Goal: Find specific page/section: Find specific page/section

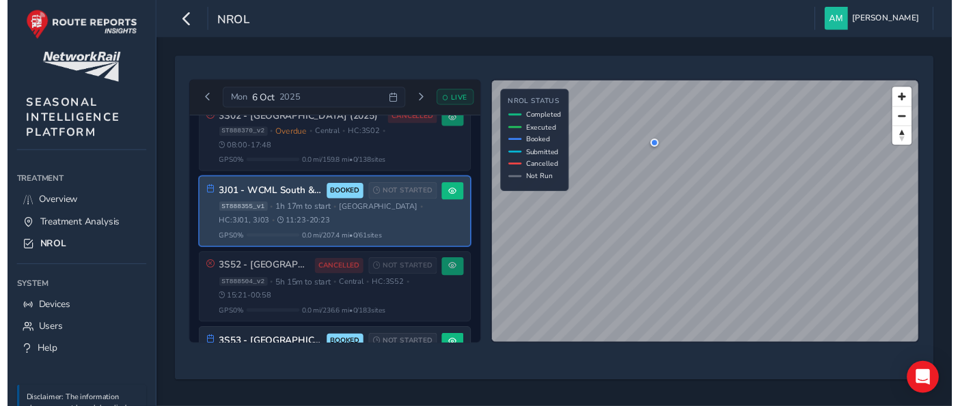
scroll to position [88, 0]
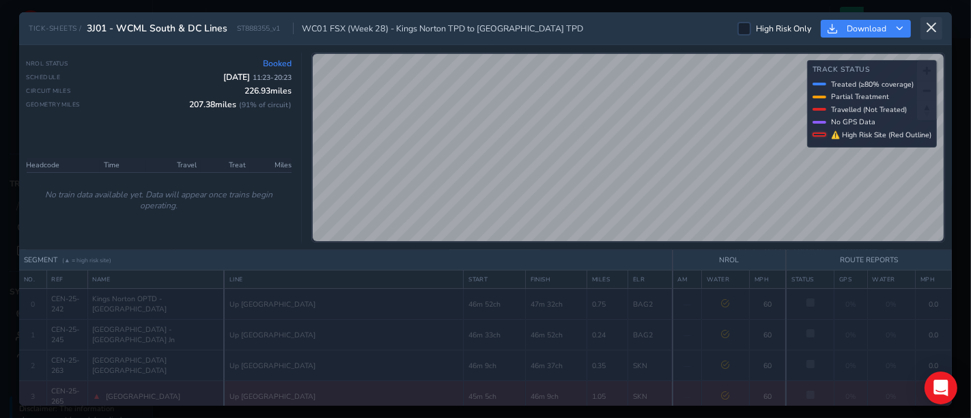
click at [927, 33] on icon at bounding box center [932, 28] width 12 height 12
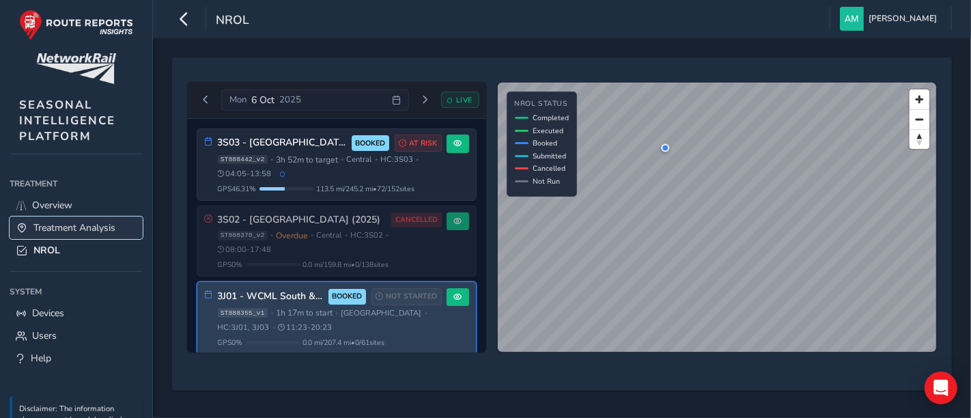
click at [53, 231] on span "Treatment Analysis" at bounding box center [74, 227] width 82 height 13
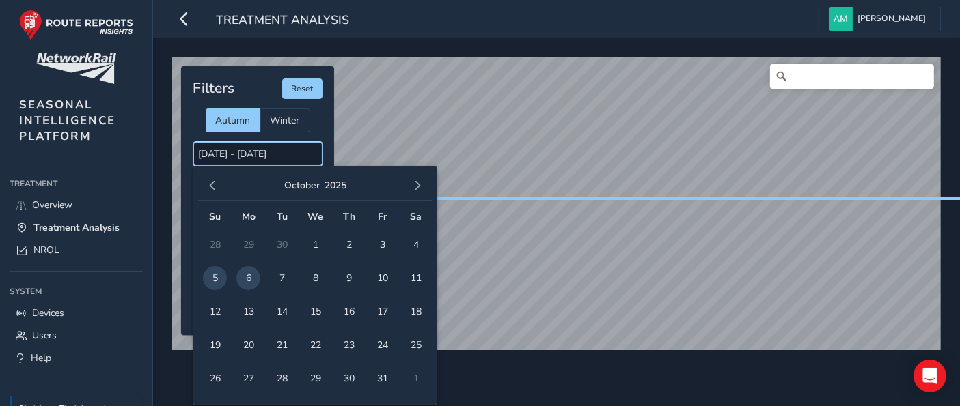
click at [236, 162] on input "[DATE] - [DATE]" at bounding box center [257, 154] width 129 height 24
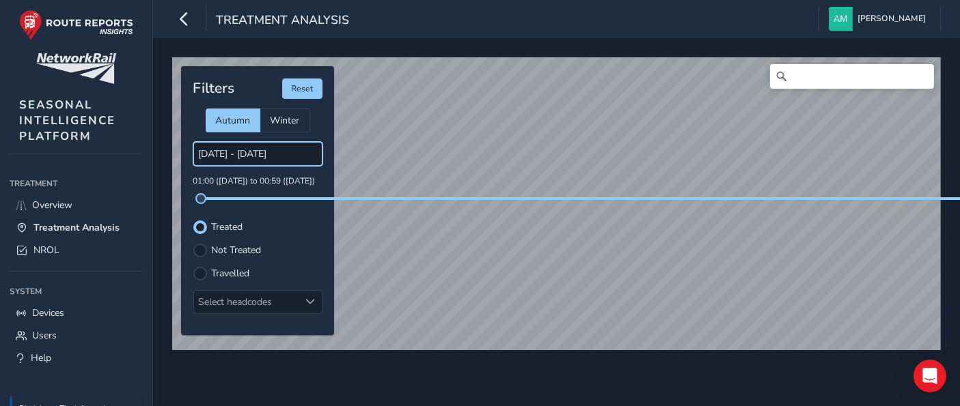
click at [236, 158] on input "[DATE] - [DATE]" at bounding box center [257, 154] width 129 height 24
